Goal: Task Accomplishment & Management: Use online tool/utility

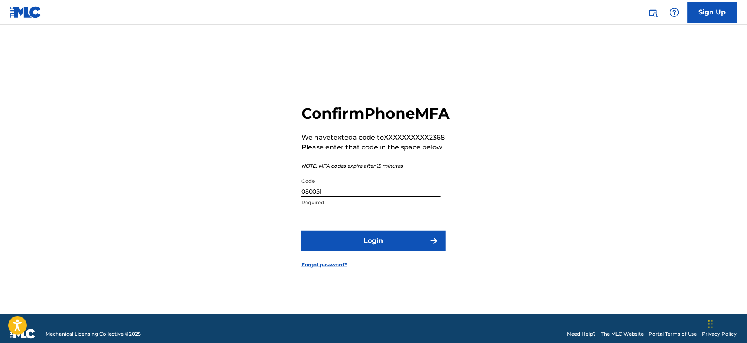
type input "080051"
click at [301, 231] on button "Login" at bounding box center [373, 241] width 144 height 21
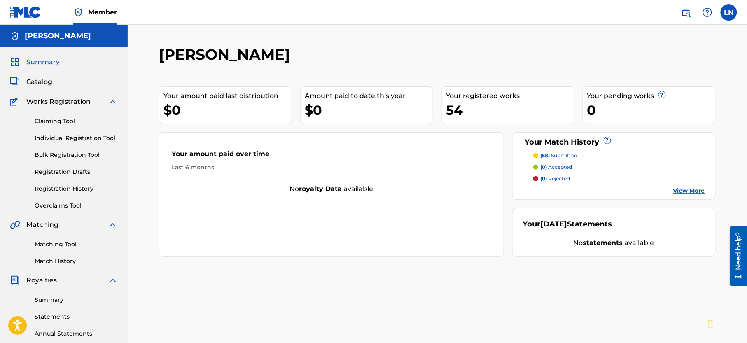
click at [80, 210] on link "Overclaims Tool" at bounding box center [76, 205] width 83 height 9
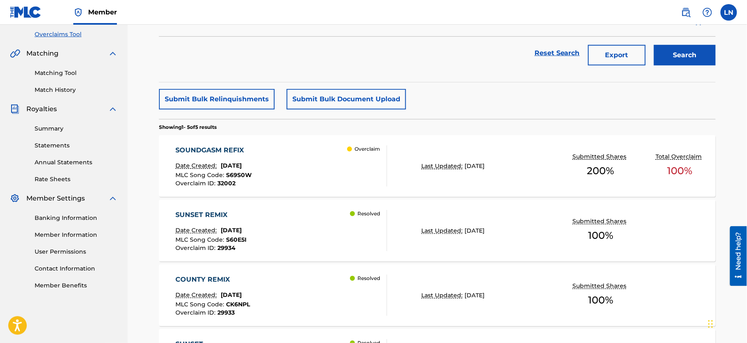
scroll to position [190, 0]
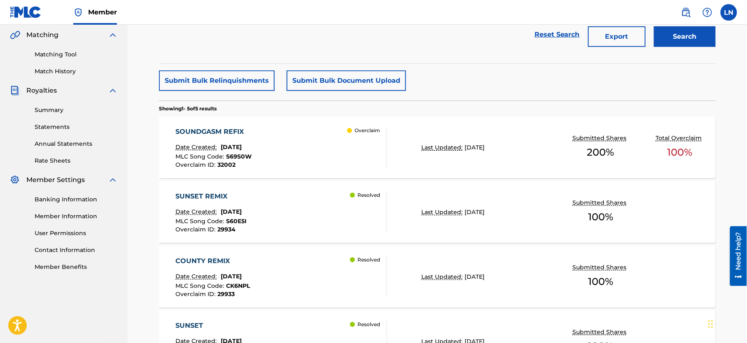
click at [643, 144] on div "SOUNDGASM REFIX Date Created: [DATE] MLC Song Code : S69S0W Overclaim ID : 3200…" at bounding box center [437, 148] width 557 height 62
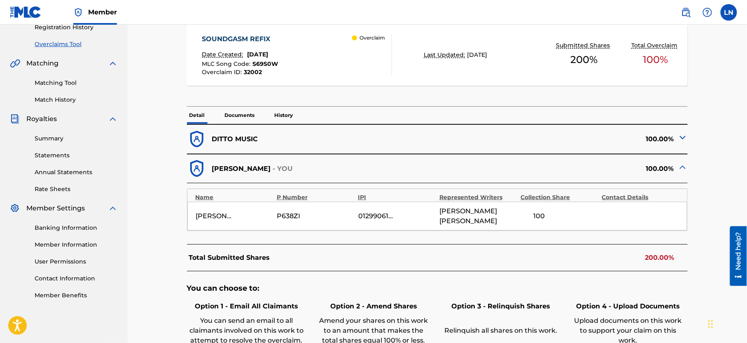
scroll to position [158, 0]
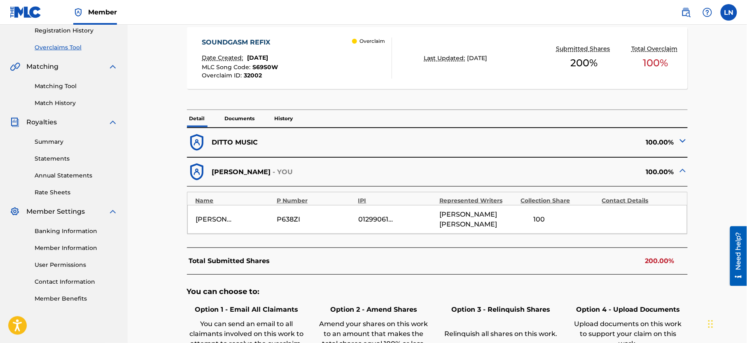
click at [684, 139] on img at bounding box center [683, 141] width 10 height 10
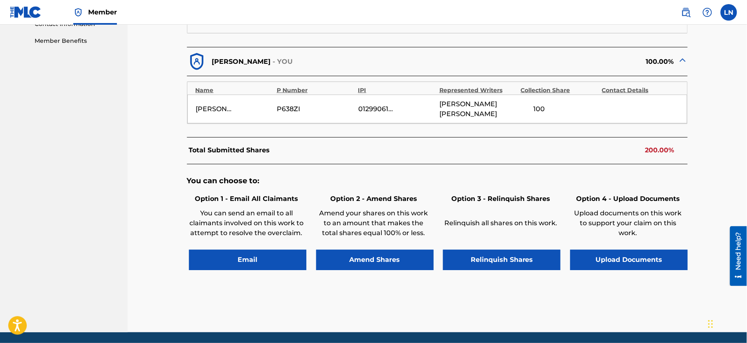
scroll to position [430, 0]
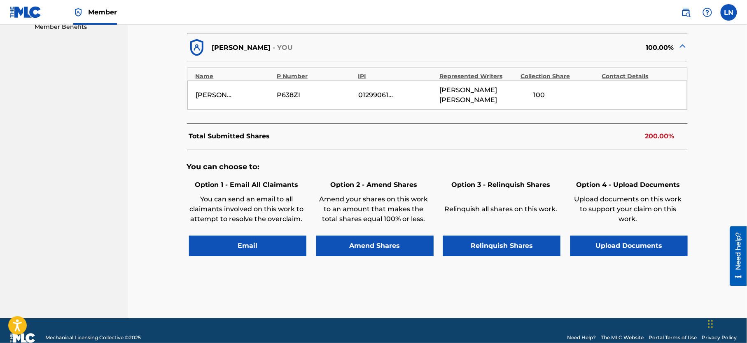
click at [524, 239] on button "Relinquish Shares" at bounding box center [501, 246] width 117 height 21
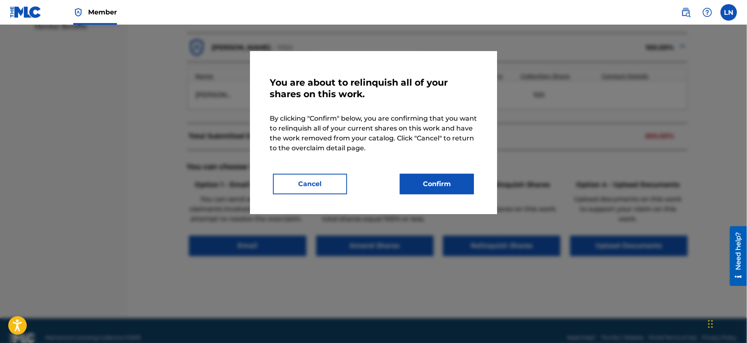
click at [442, 185] on button "Confirm" at bounding box center [437, 184] width 74 height 21
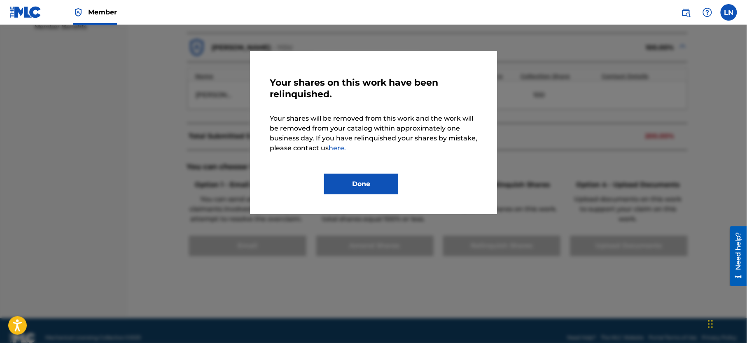
click at [384, 181] on button "Done" at bounding box center [361, 184] width 74 height 21
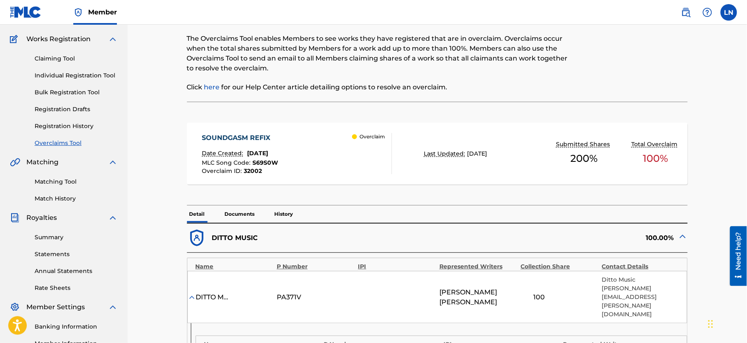
scroll to position [0, 0]
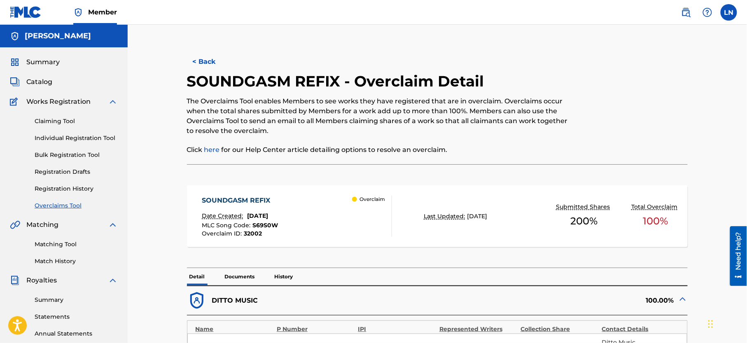
click at [200, 63] on button "< Back" at bounding box center [211, 61] width 49 height 21
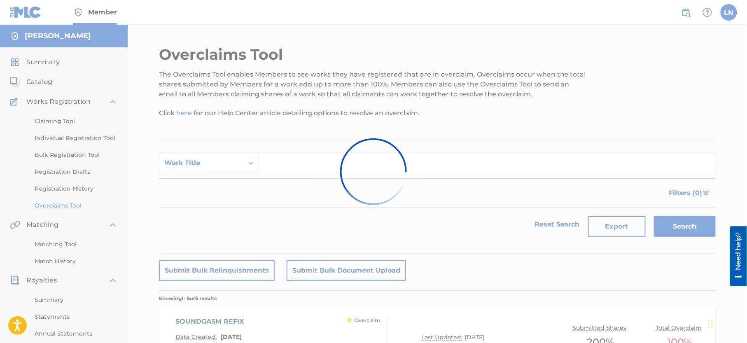
scroll to position [190, 0]
